Goal: Task Accomplishment & Management: Manage account settings

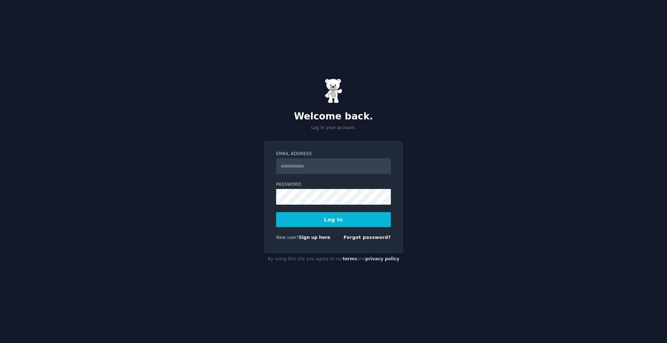
click at [323, 159] on input "Email Address" at bounding box center [333, 166] width 115 height 16
click at [304, 171] on input "Email Address" at bounding box center [333, 166] width 115 height 16
click at [310, 164] on input "Email Address" at bounding box center [333, 166] width 115 height 16
click at [376, 239] on link "Forgot password?" at bounding box center [366, 237] width 47 height 5
click at [375, 237] on link "Forgot password?" at bounding box center [366, 237] width 47 height 5
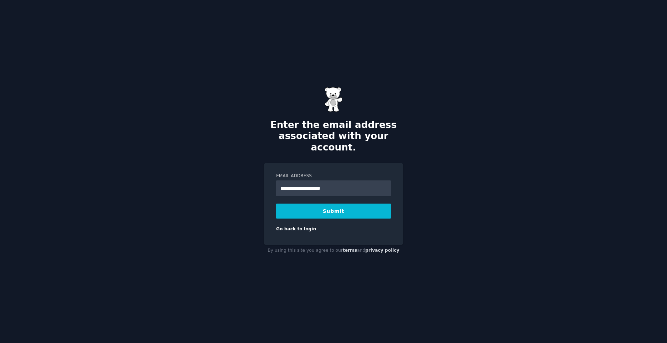
type input "**********"
click at [276, 203] on button "Submit" at bounding box center [333, 210] width 115 height 15
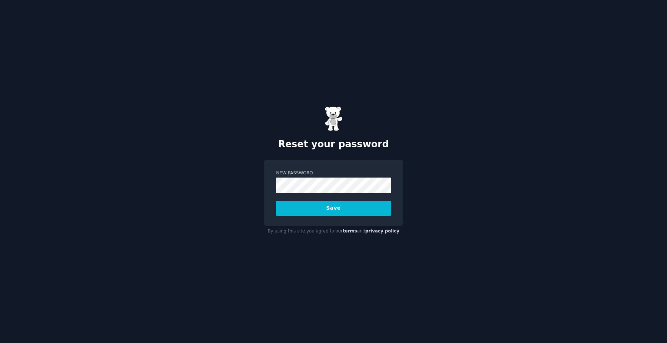
click at [276, 201] on button "Save" at bounding box center [333, 208] width 115 height 15
